Goal: Information Seeking & Learning: Understand process/instructions

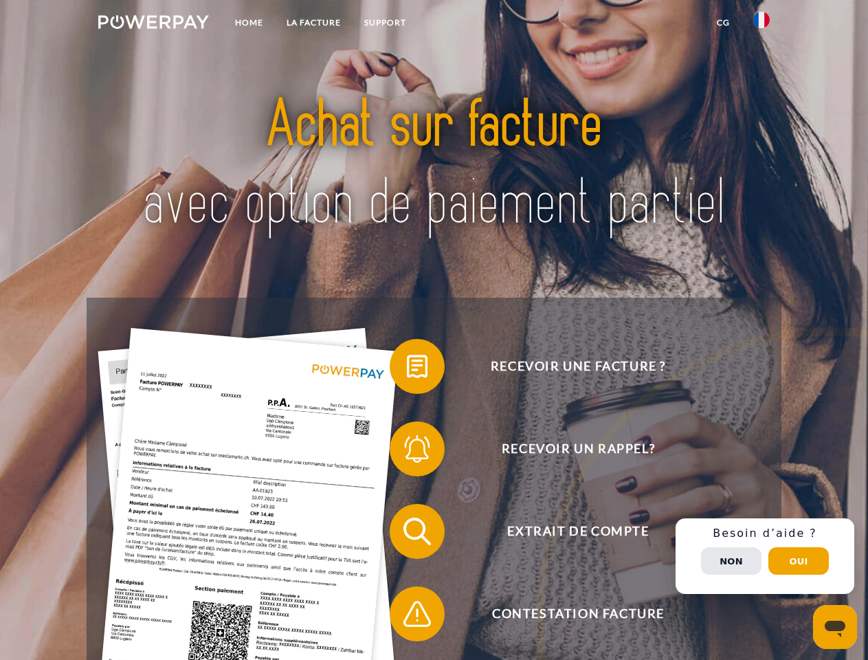
click at [153, 24] on img at bounding box center [153, 22] width 111 height 14
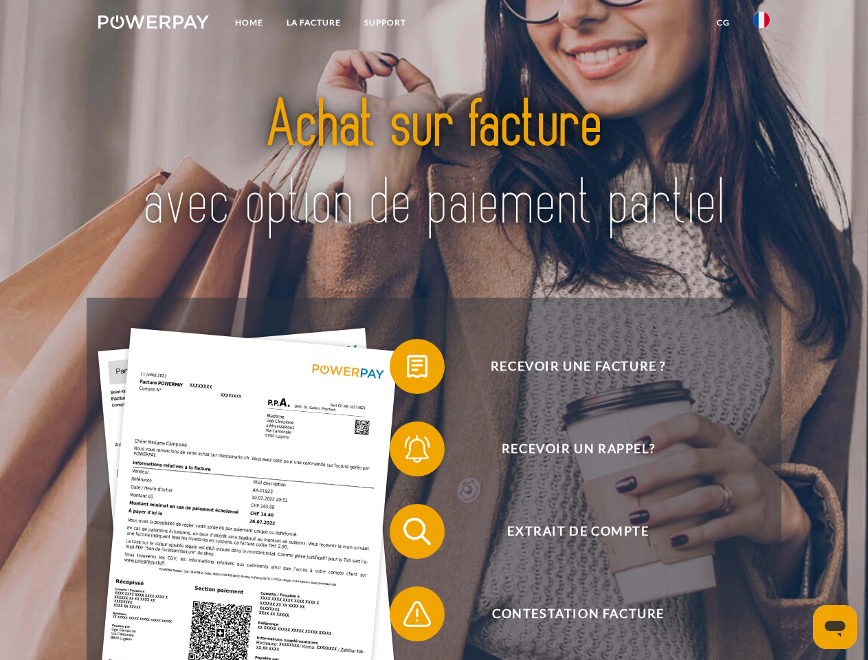
click at [761, 24] on img at bounding box center [761, 20] width 16 height 16
click at [723, 23] on link "CG" at bounding box center [723, 22] width 36 height 25
click at [407, 369] on span at bounding box center [396, 366] width 69 height 69
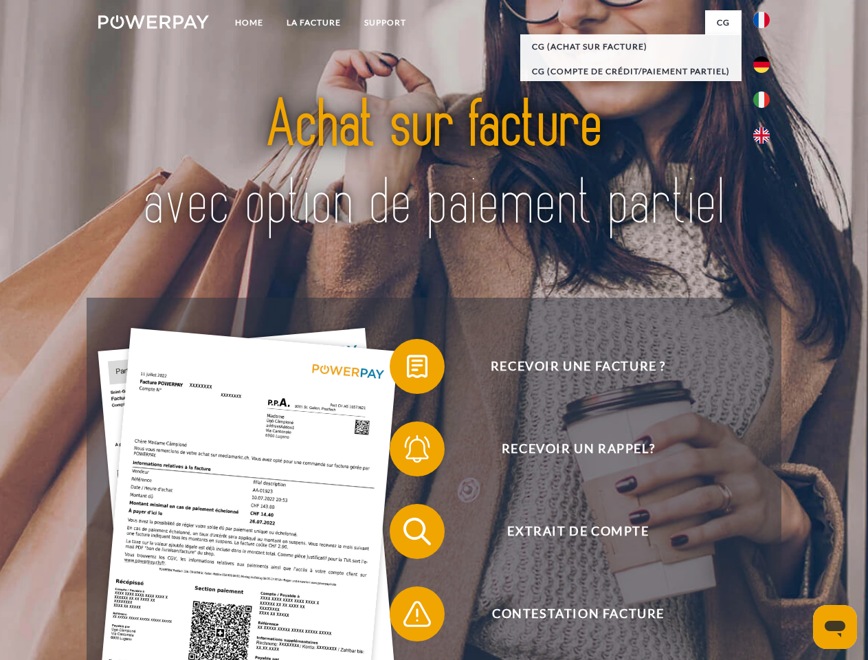
click at [407, 451] on span at bounding box center [396, 448] width 69 height 69
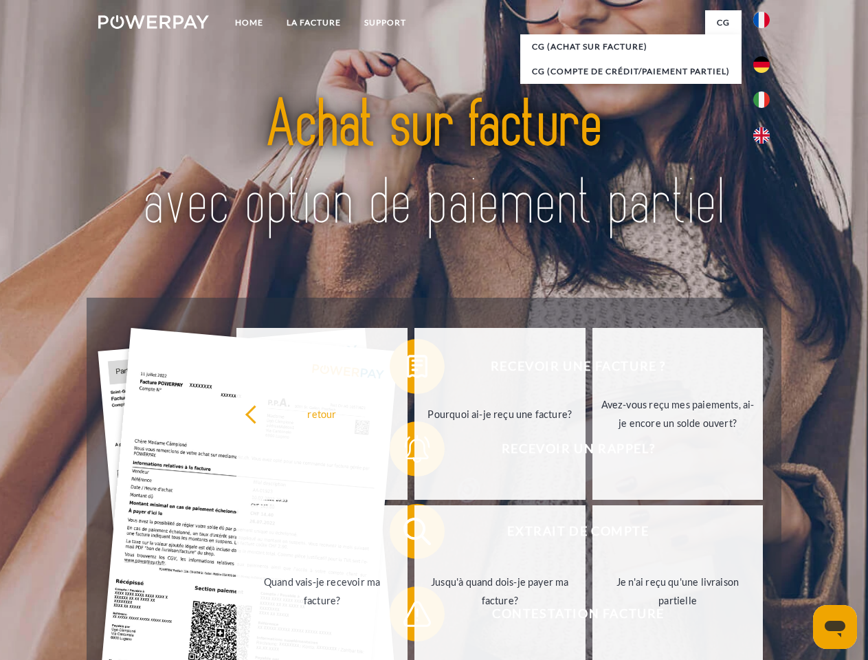
click at [414, 534] on link "Jusqu'à quand dois-je payer ma facture?" at bounding box center [499, 591] width 171 height 172
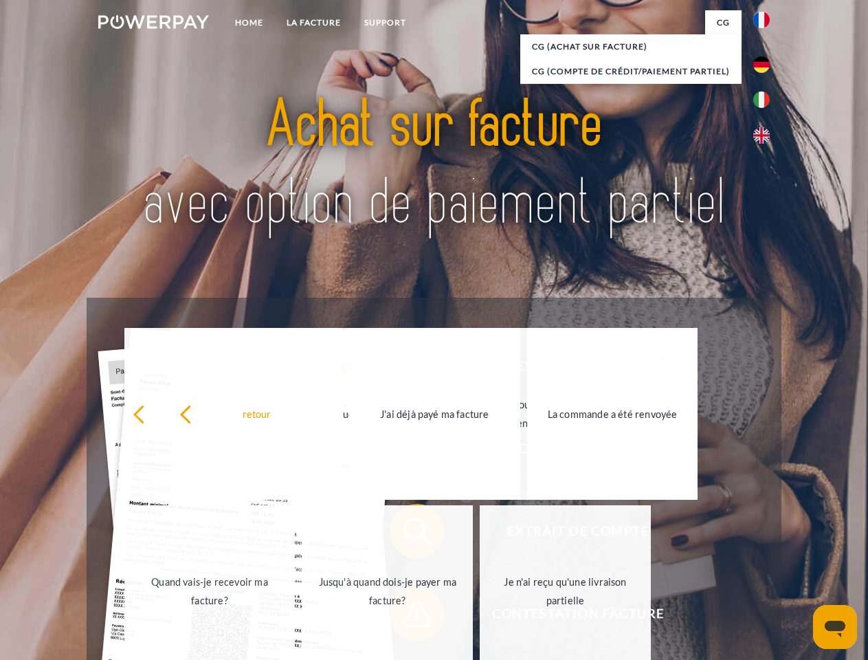
click at [407, 616] on span at bounding box center [396, 613] width 69 height 69
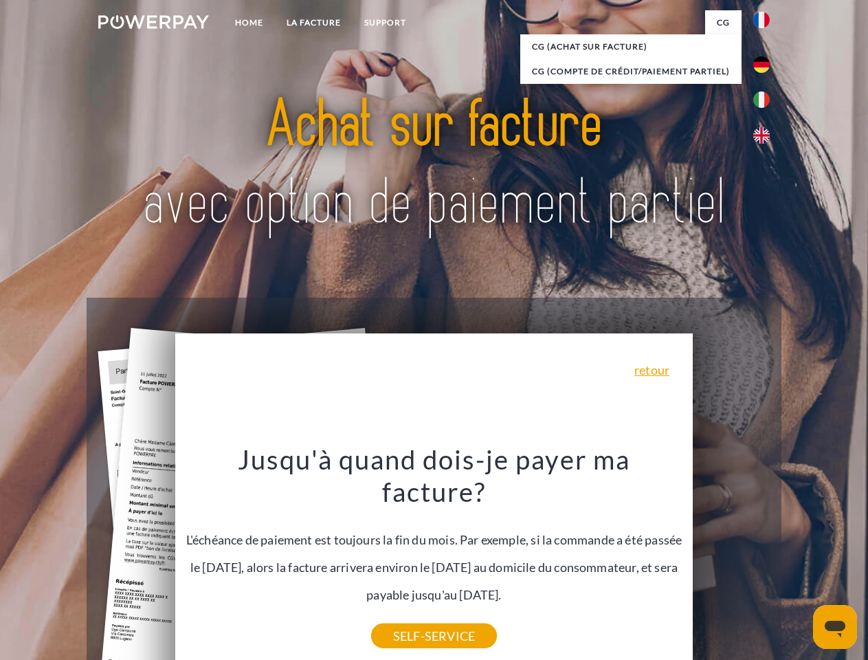
click at [765, 556] on div "Recevoir une facture ? Recevoir un rappel? Extrait de compte retour" at bounding box center [434, 573] width 694 height 550
click at [731, 559] on span "Extrait de compte" at bounding box center [578, 531] width 337 height 55
click at [798, 561] on header "Home LA FACTURE Support" at bounding box center [434, 474] width 868 height 949
